Goal: Task Accomplishment & Management: Complete application form

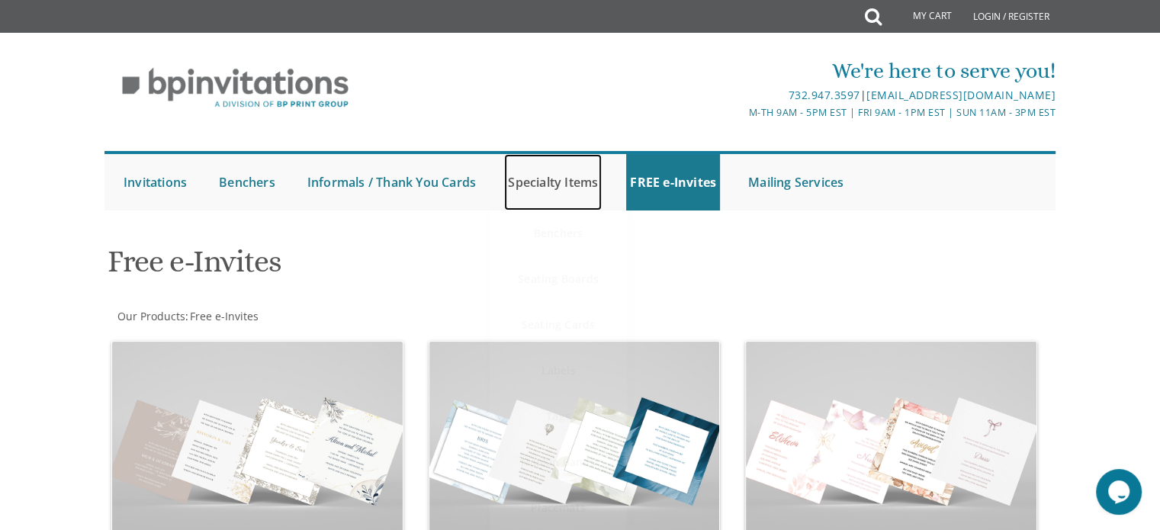
click at [571, 181] on link "Specialty Items" at bounding box center [553, 182] width 98 height 56
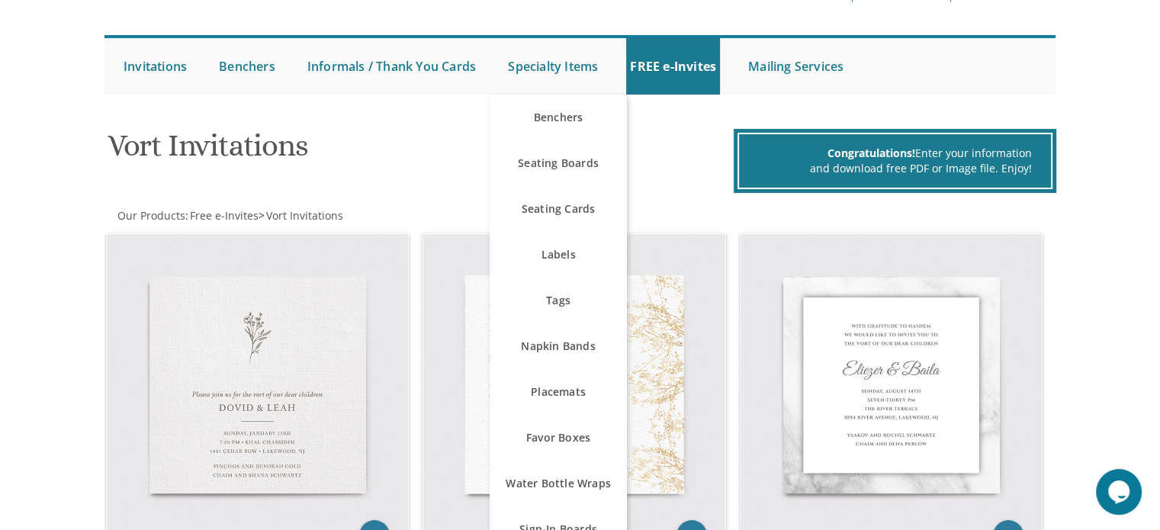
scroll to position [305, 0]
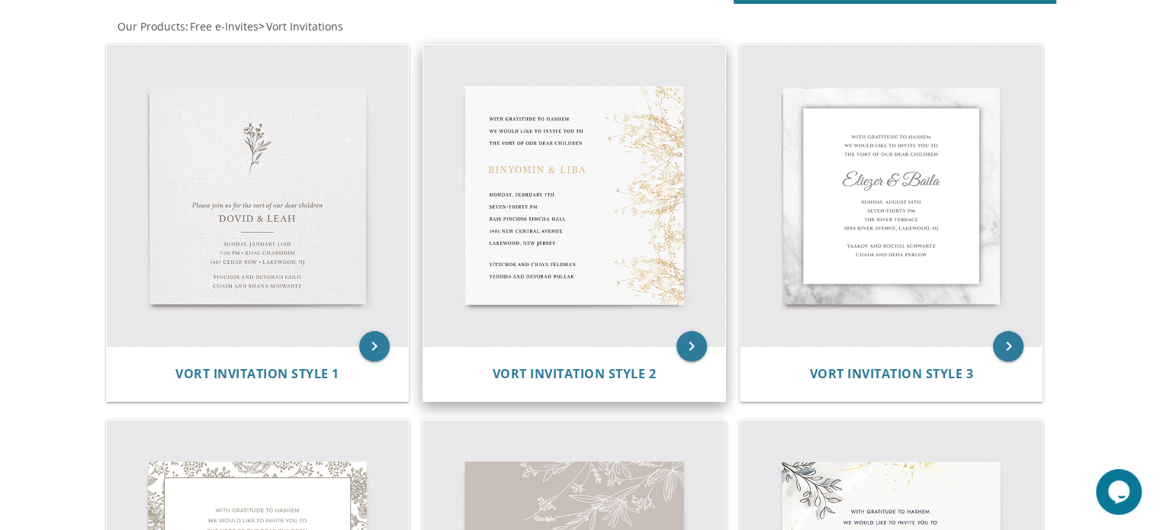
click at [626, 349] on div "Vort Invitation Style 2" at bounding box center [574, 373] width 302 height 55
click at [565, 369] on span "Vort Invitation Style 2" at bounding box center [575, 373] width 164 height 17
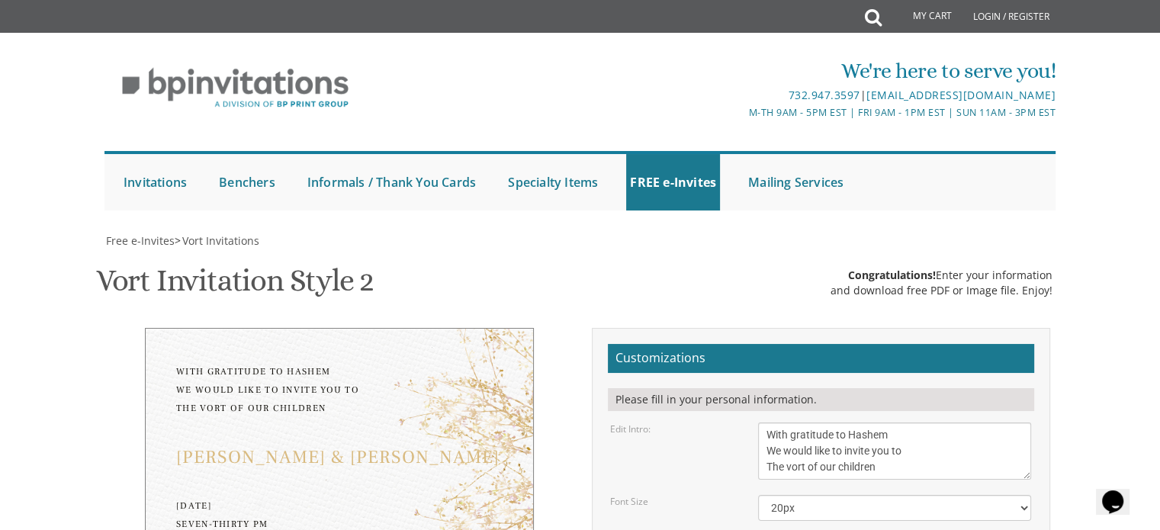
scroll to position [229, 0]
drag, startPoint x: 866, startPoint y: 323, endPoint x: 592, endPoint y: 288, distance: 276.7
type textarea "Nossi and Chava"
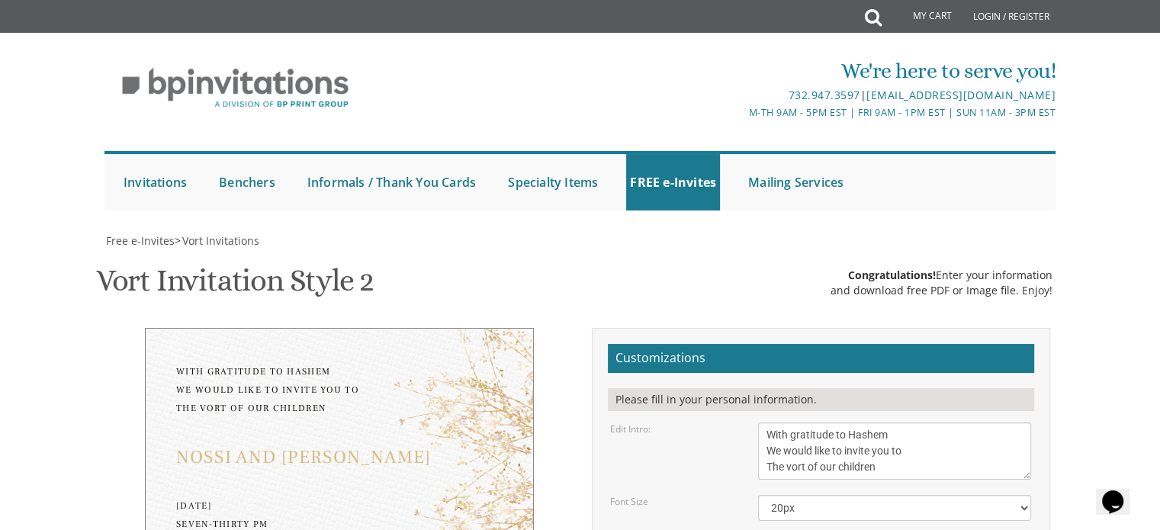
scroll to position [277, 0]
drag, startPoint x: 864, startPoint y: 310, endPoint x: 805, endPoint y: 318, distance: 59.2
drag, startPoint x: 839, startPoint y: 328, endPoint x: 762, endPoint y: 329, distance: 77.0
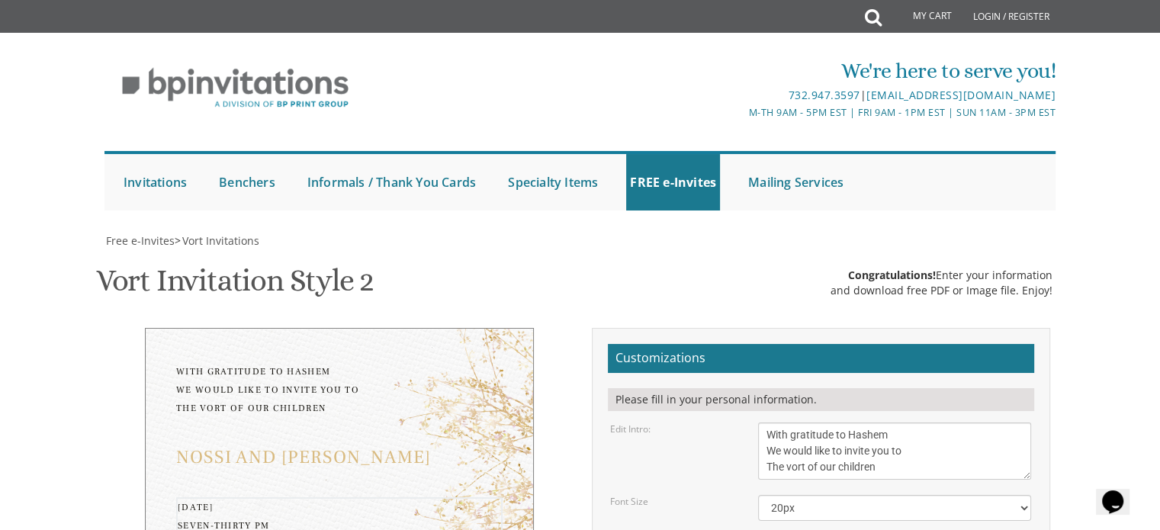
drag, startPoint x: 892, startPoint y: 346, endPoint x: 737, endPoint y: 340, distance: 154.9
drag, startPoint x: 896, startPoint y: 353, endPoint x: 767, endPoint y: 365, distance: 129.5
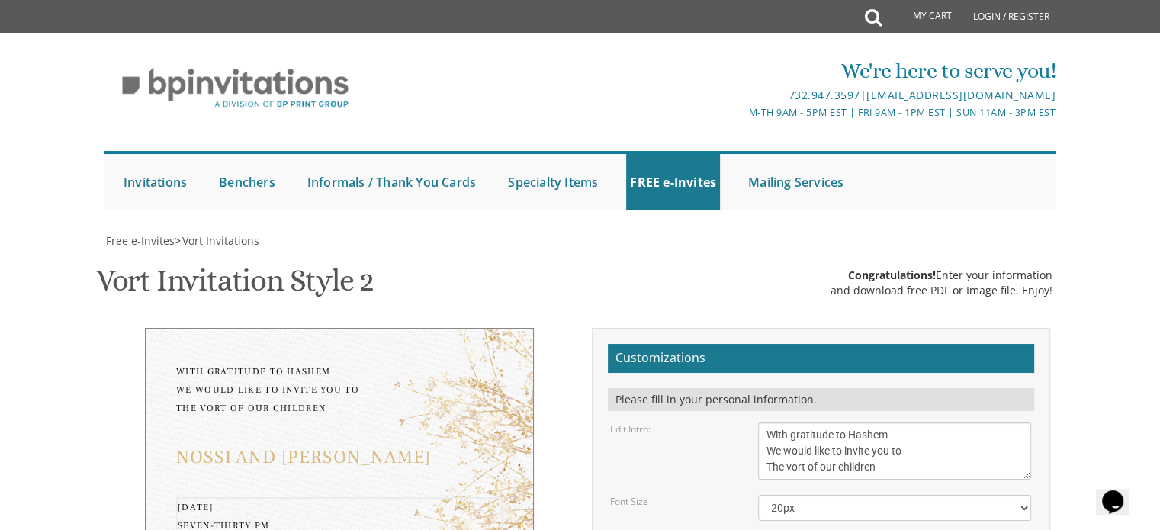
drag, startPoint x: 876, startPoint y: 379, endPoint x: 743, endPoint y: 380, distance: 132.7
type textarea "Sunday, August 31st One-Three PM Ateres Leah Ner Yisrael, Yeshiva Ln Baltimore,…"
drag, startPoint x: 863, startPoint y: 378, endPoint x: 722, endPoint y: 246, distance: 193.7
